Goal: Navigation & Orientation: Find specific page/section

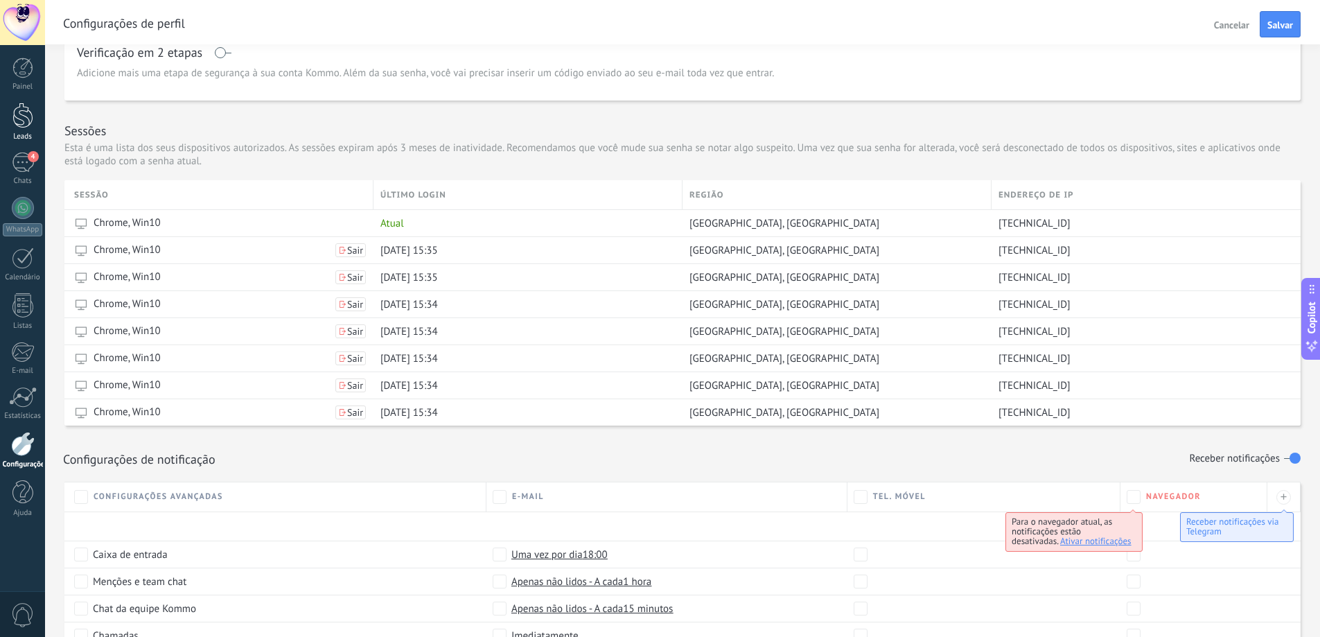
click at [23, 129] on link "Leads" at bounding box center [22, 122] width 45 height 39
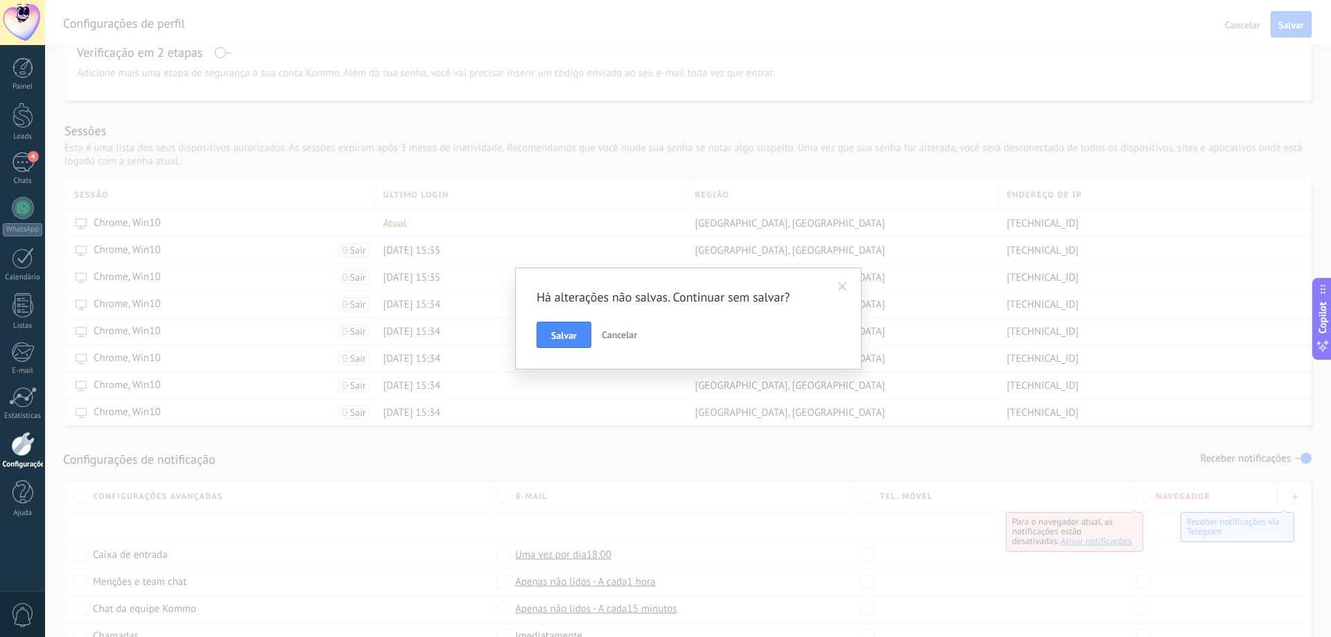
click at [624, 334] on span "Cancelar" at bounding box center [619, 335] width 35 height 12
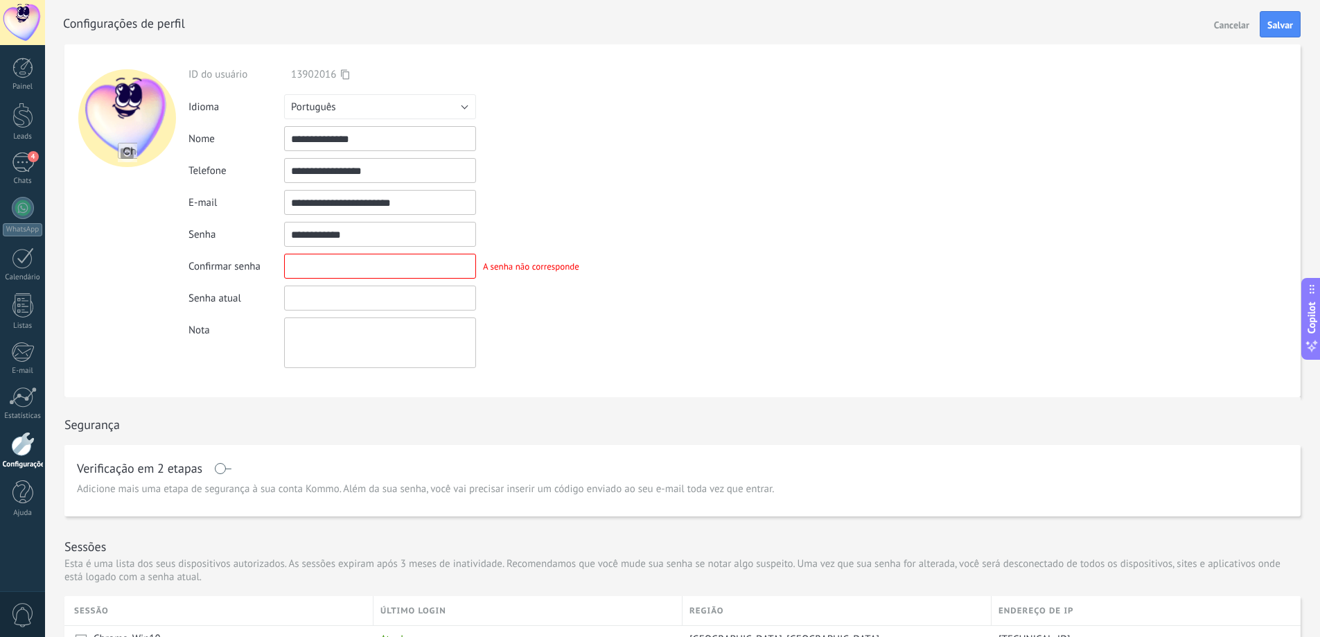
click at [1240, 24] on span "Cancelar" at bounding box center [1231, 25] width 35 height 10
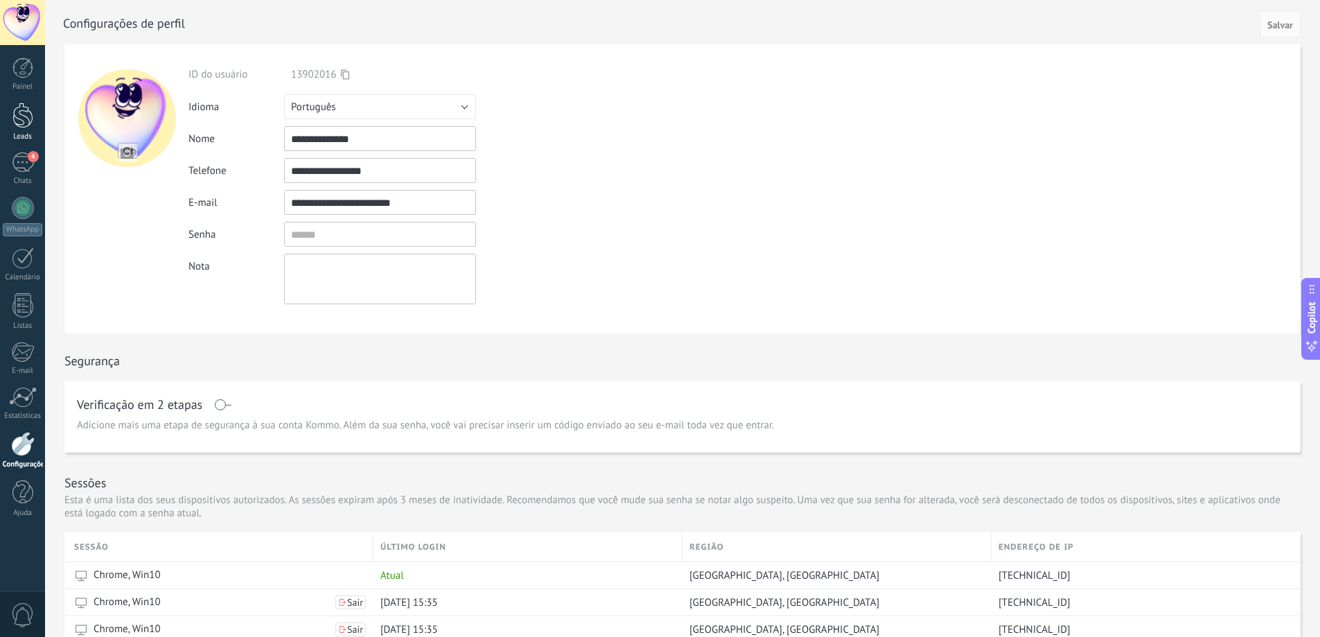
click at [23, 120] on div at bounding box center [22, 116] width 21 height 26
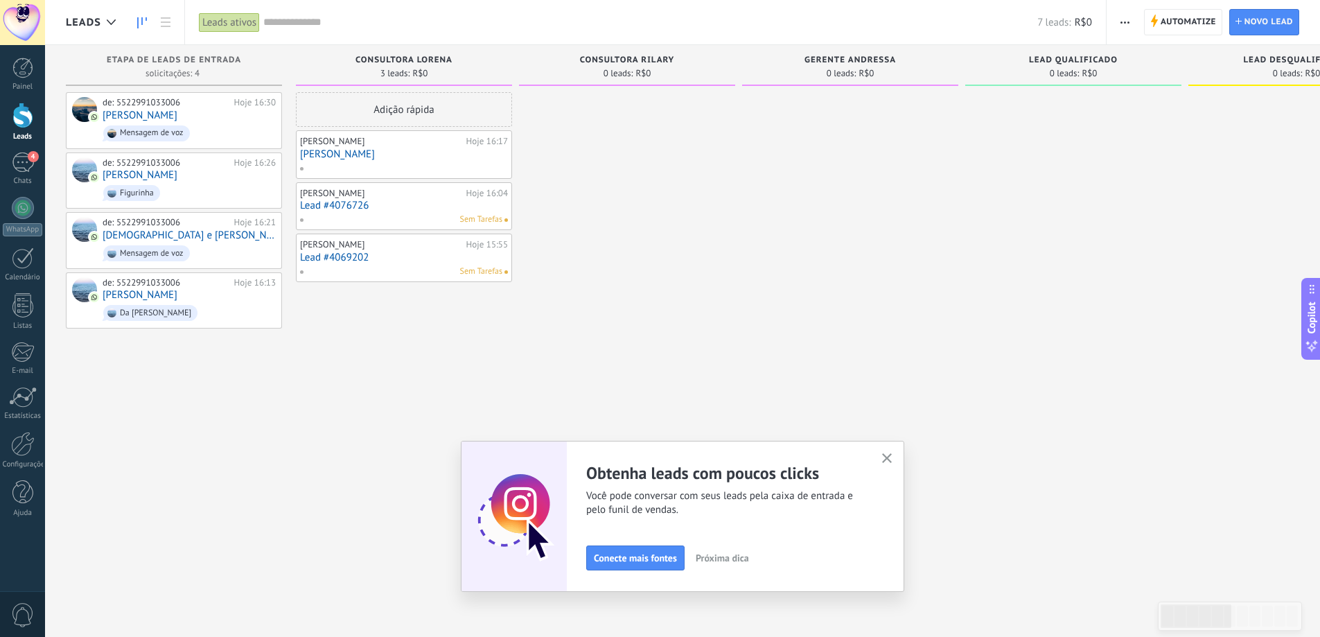
click at [893, 457] on use "button" at bounding box center [887, 458] width 10 height 10
